Goal: Transaction & Acquisition: Book appointment/travel/reservation

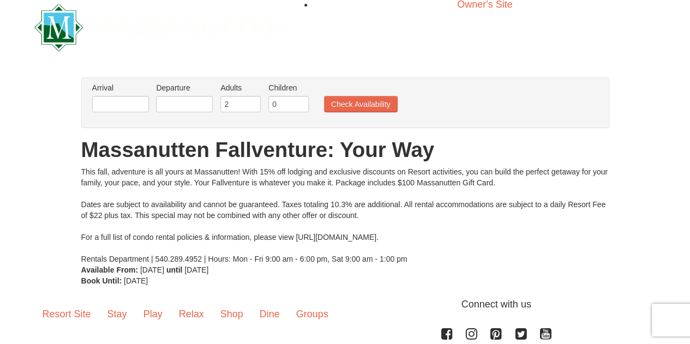
scroll to position [16, 0]
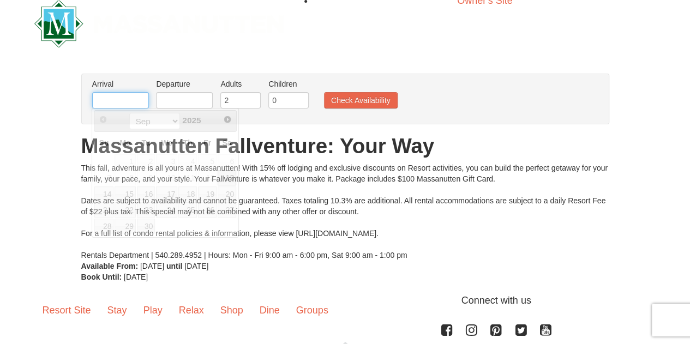
click at [110, 103] on input "text" at bounding box center [120, 100] width 57 height 16
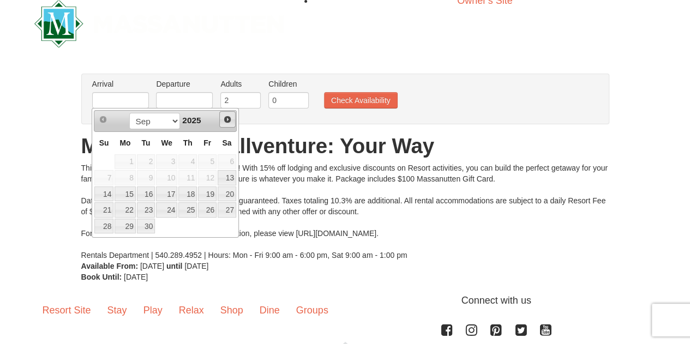
click at [230, 119] on span "Next" at bounding box center [227, 119] width 9 height 9
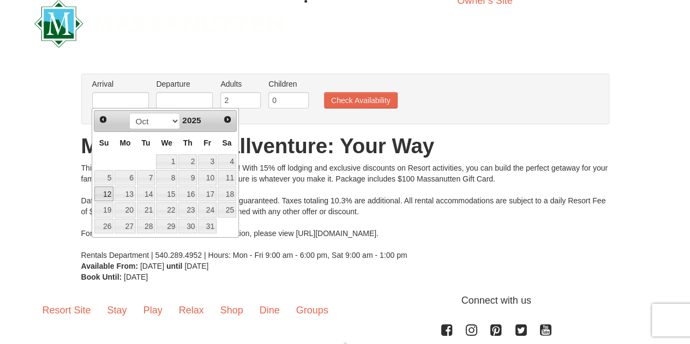
click at [111, 191] on link "12" at bounding box center [103, 194] width 19 height 15
type input "[DATE]"
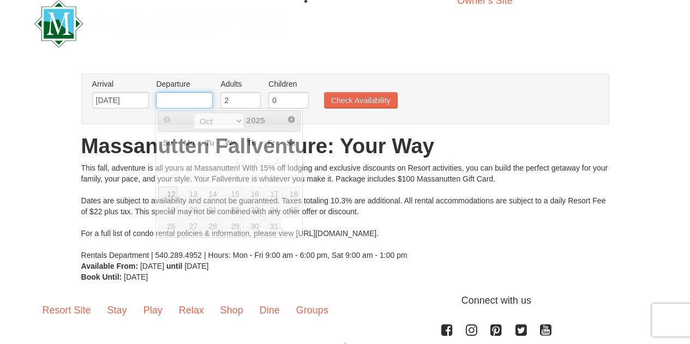
click at [178, 101] on input "text" at bounding box center [184, 100] width 57 height 16
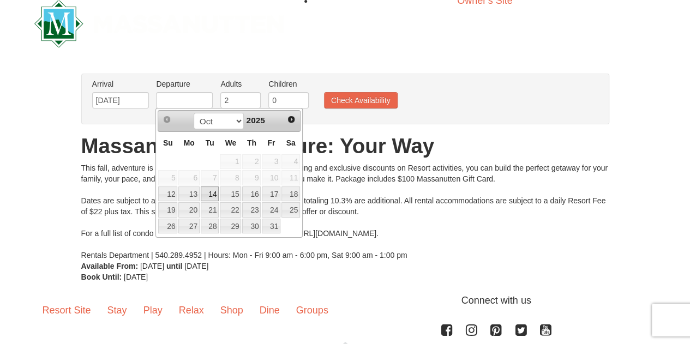
click at [207, 193] on link "14" at bounding box center [210, 194] width 19 height 15
type input "[DATE]"
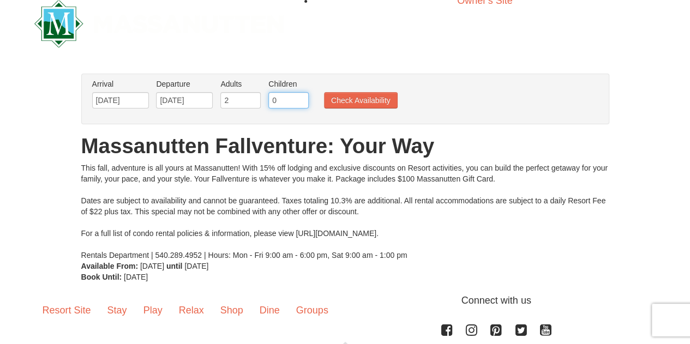
click at [294, 97] on input "0" at bounding box center [288, 100] width 40 height 16
type input "1"
click at [302, 98] on input "1" at bounding box center [288, 100] width 40 height 16
drag, startPoint x: 343, startPoint y: 88, endPoint x: 343, endPoint y: 95, distance: 7.6
click at [343, 95] on ul "Arrival Please format dates MM/DD/YYYY Please format dates MM/DD/YYYY 10/12/202…" at bounding box center [339, 96] width 500 height 35
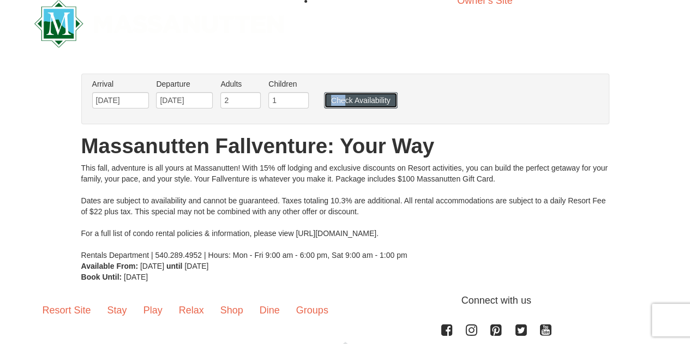
click at [343, 95] on button "Check Availability" at bounding box center [361, 100] width 74 height 16
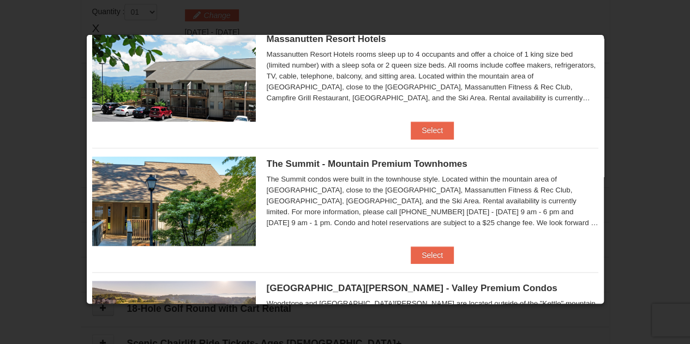
scroll to position [386, 0]
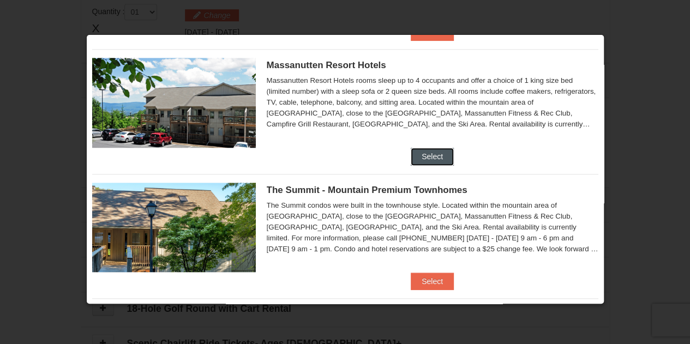
click at [428, 149] on button "Select" at bounding box center [432, 156] width 43 height 17
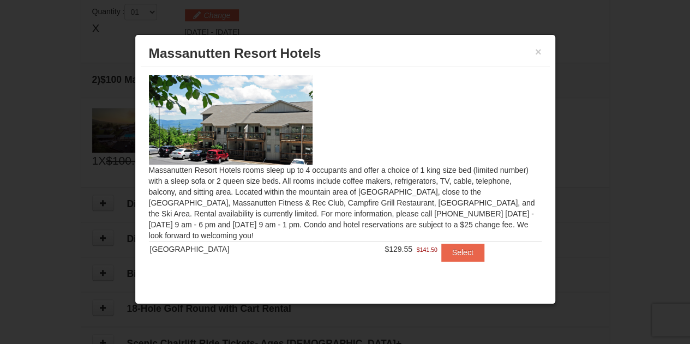
click at [453, 238] on div "Massanutten Resort Hotels rooms sleep up to 4 occupants and offer a choice of 1…" at bounding box center [345, 172] width 409 height 210
click at [454, 250] on button "Select" at bounding box center [462, 252] width 43 height 17
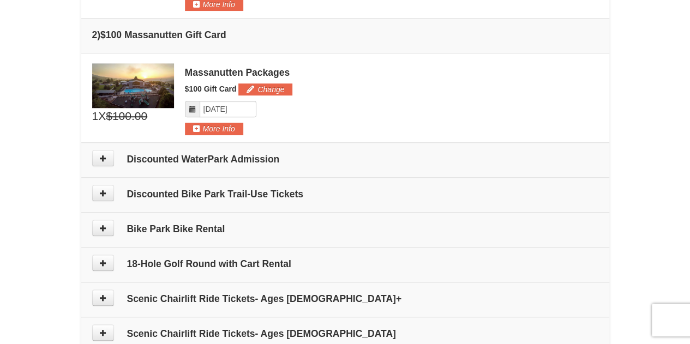
scroll to position [437, 0]
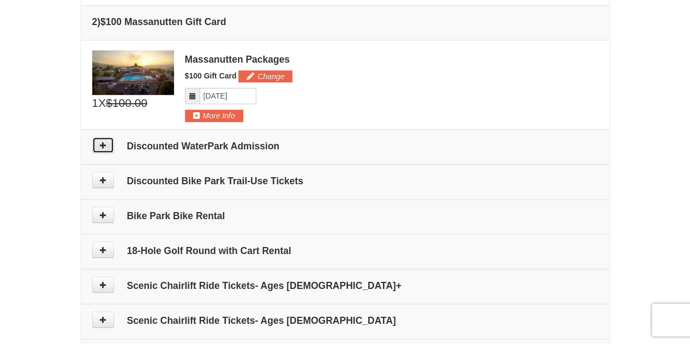
click at [103, 141] on icon at bounding box center [103, 145] width 8 height 8
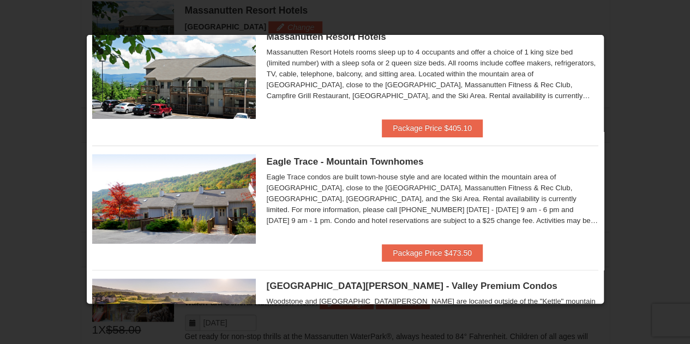
scroll to position [23, 0]
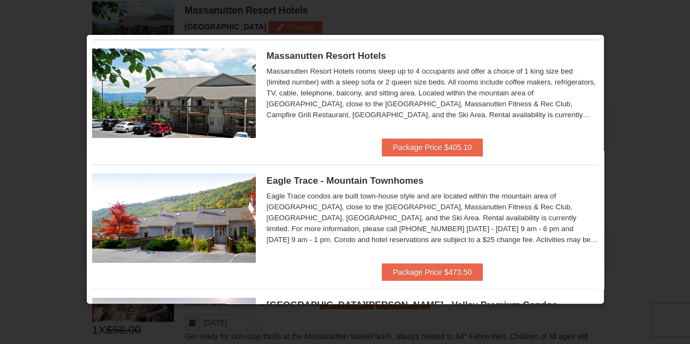
click at [424, 149] on button "Package Price $405.10" at bounding box center [432, 147] width 101 height 17
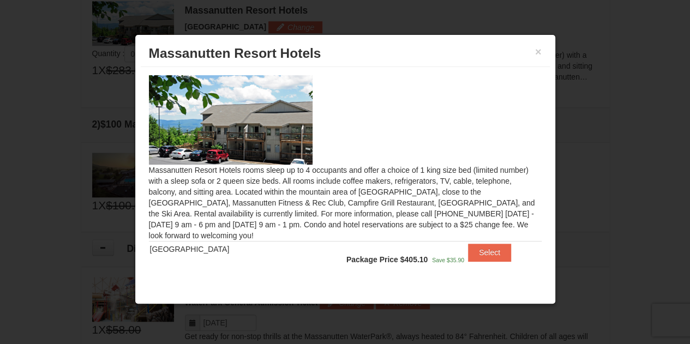
scroll to position [9, 0]
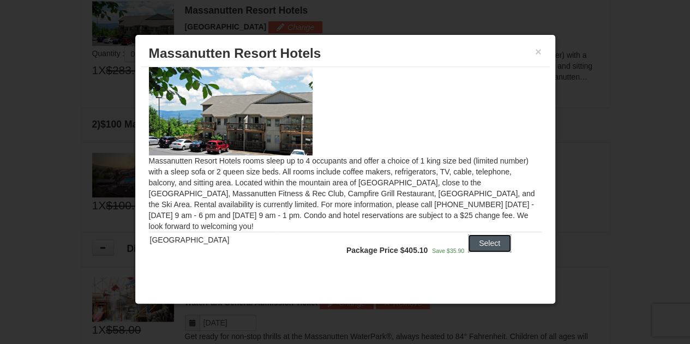
click at [477, 245] on button "Select" at bounding box center [489, 243] width 43 height 17
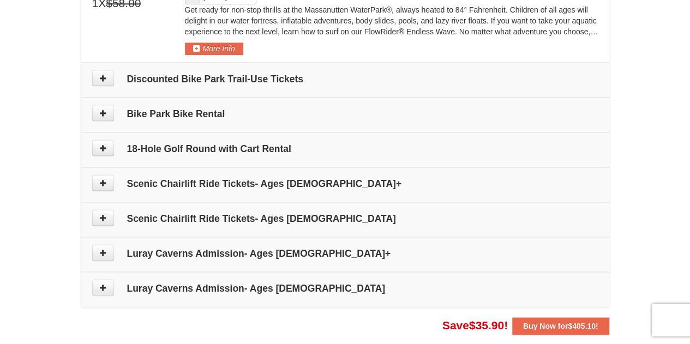
scroll to position [660, 0]
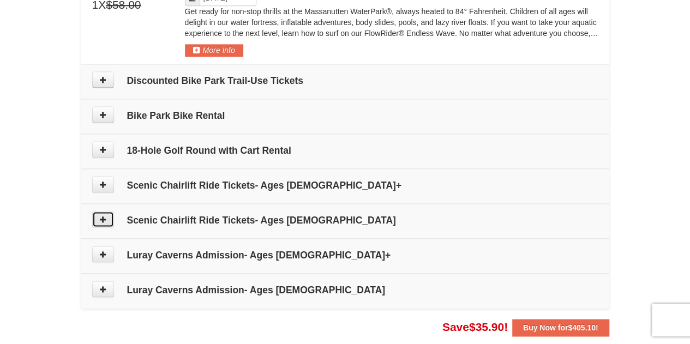
click at [103, 218] on icon at bounding box center [103, 219] width 8 height 8
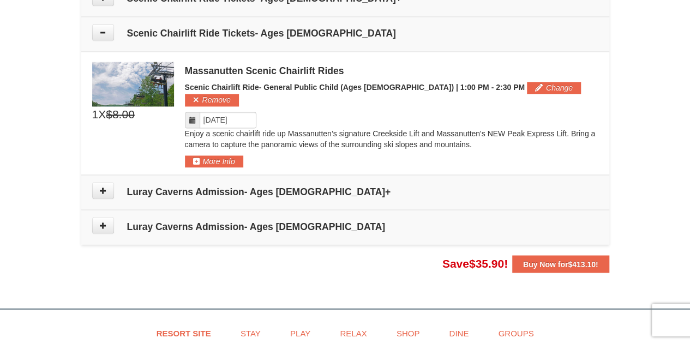
scroll to position [861, 0]
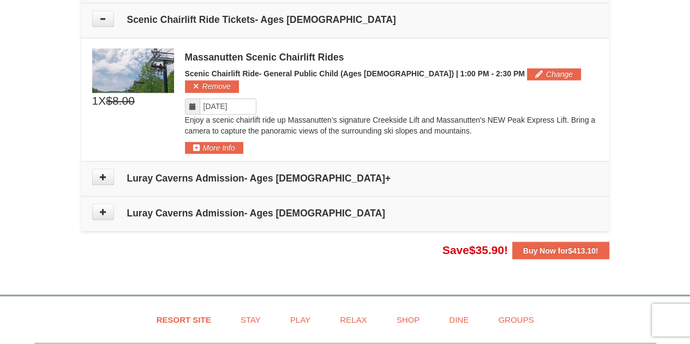
click at [191, 103] on icon at bounding box center [193, 107] width 8 height 8
click at [192, 103] on icon at bounding box center [193, 107] width 8 height 8
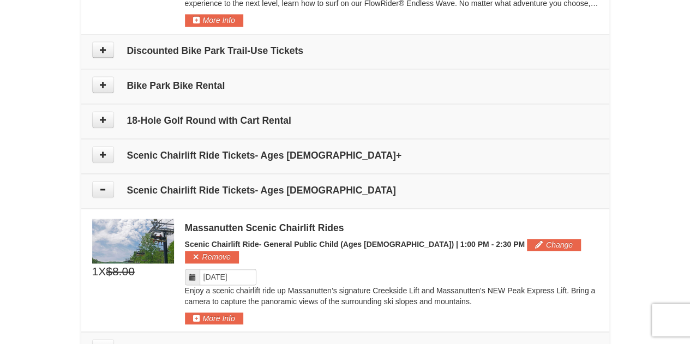
scroll to position [712, 0]
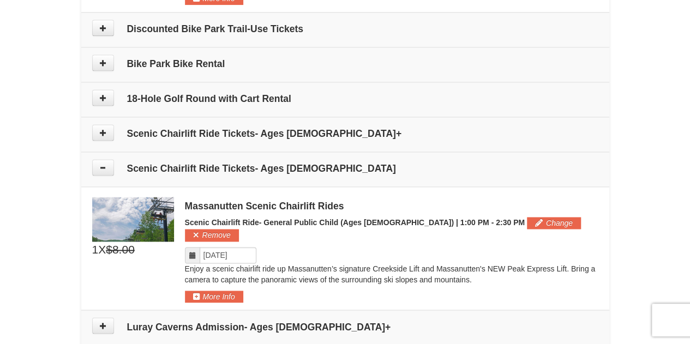
click at [412, 218] on span "Scenic Chairlift Ride- General Public Child (Ages [DEMOGRAPHIC_DATA]) | 1:00 PM…" at bounding box center [355, 222] width 340 height 9
click at [104, 129] on icon at bounding box center [103, 133] width 8 height 8
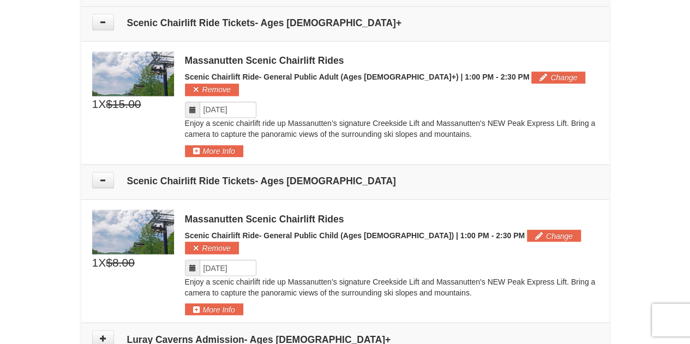
scroll to position [826, 0]
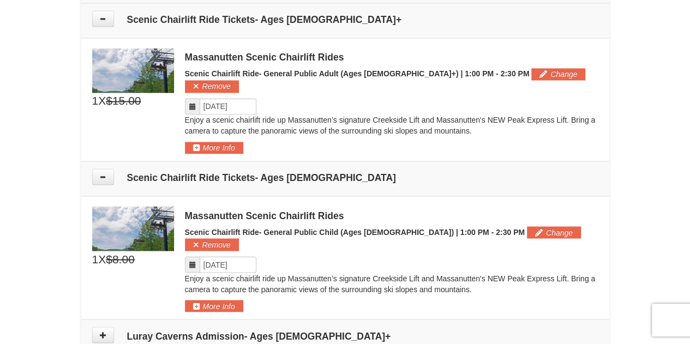
click at [197, 98] on span at bounding box center [192, 106] width 15 height 16
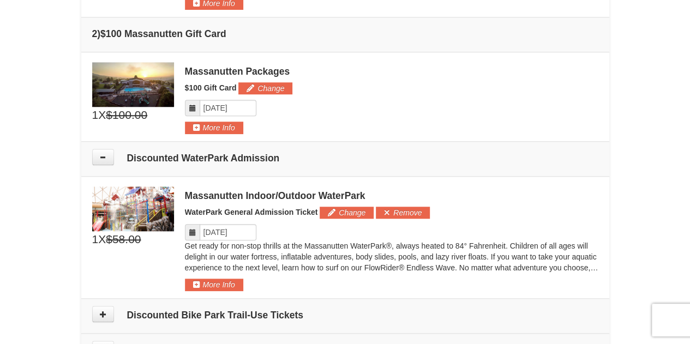
scroll to position [373, 0]
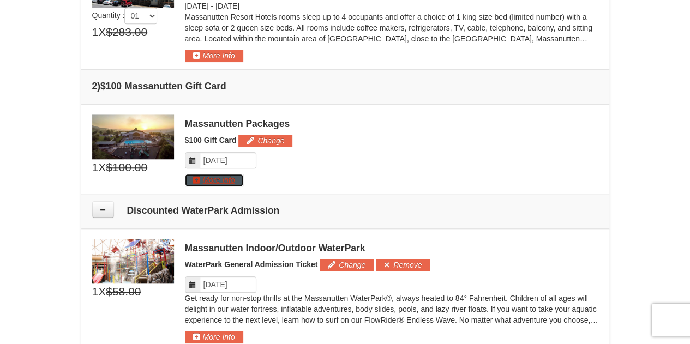
click at [212, 179] on button "More Info" at bounding box center [214, 180] width 58 height 12
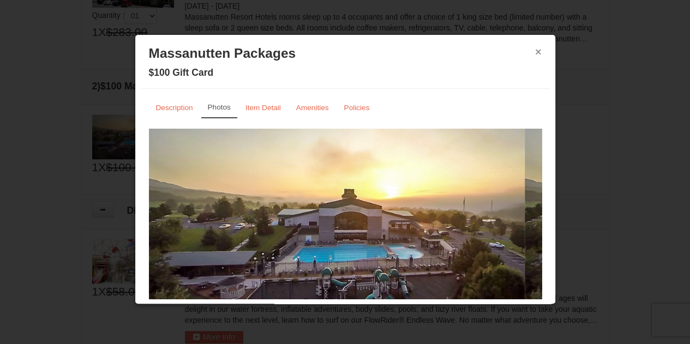
click at [535, 52] on button "×" at bounding box center [538, 51] width 7 height 11
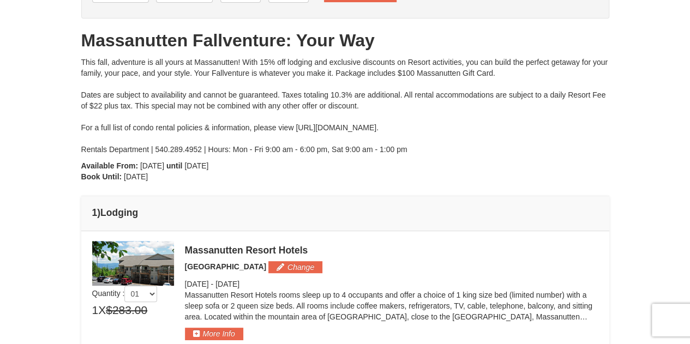
scroll to position [97, 0]
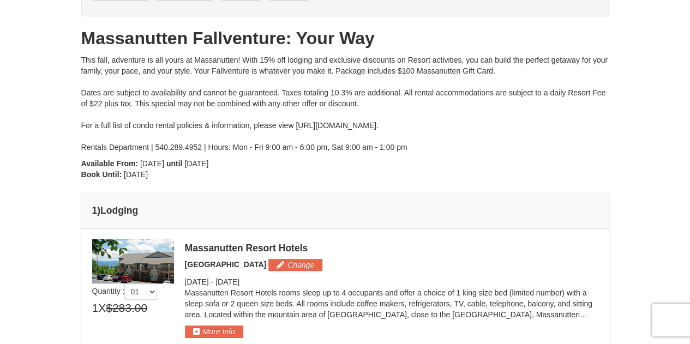
click at [148, 275] on img at bounding box center [133, 261] width 82 height 45
drag, startPoint x: 317, startPoint y: 243, endPoint x: 185, endPoint y: 238, distance: 131.6
click at [185, 239] on div "Massanutten Resort Hotels [GEOGRAPHIC_DATA] Change [DATE] - [DATE]" at bounding box center [391, 288] width 413 height 99
copy div "Massanutten Resort Hotels"
